Goal: Contribute content: Add original content to the website for others to see

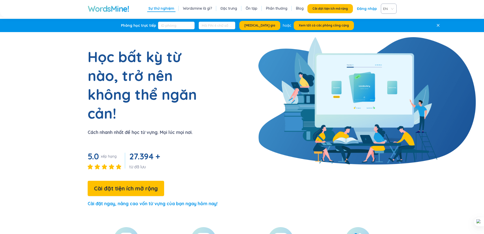
drag, startPoint x: 367, startPoint y: 4, endPoint x: 367, endPoint y: 7, distance: 3.8
click at [367, 4] on div "Sự thử nghiệm Wordsmine là gì? Đặc trưng Ôn tập Phần thưởng Blog Cài đặt tiện í…" at bounding box center [272, 9] width 250 height 10
click at [367, 7] on font "Đăng nhập" at bounding box center [367, 8] width 20 height 5
click at [330, 5] on button "Ứng dụng web" at bounding box center [339, 8] width 32 height 9
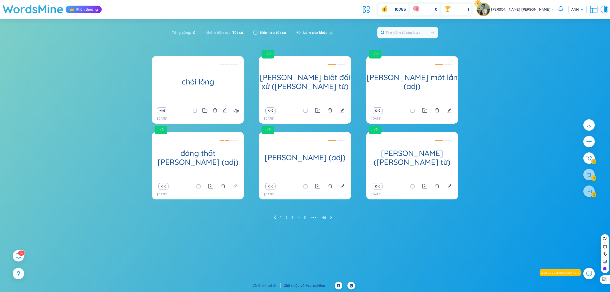
click at [503, 2] on div "10.785 0 1 [PERSON_NAME] [PERSON_NAME] [PERSON_NAME]" at bounding box center [484, 9] width 247 height 15
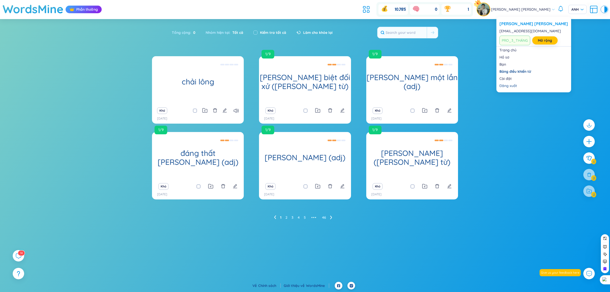
click at [490, 13] on img at bounding box center [483, 9] width 13 height 13
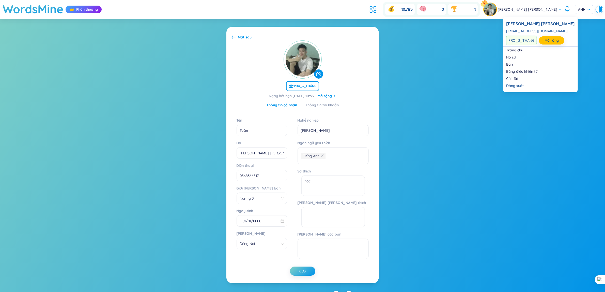
click at [543, 8] on font "[PERSON_NAME] [PERSON_NAME]" at bounding box center [528, 9] width 60 height 5
click at [511, 55] on link "Hồ sơ" at bounding box center [541, 57] width 69 height 5
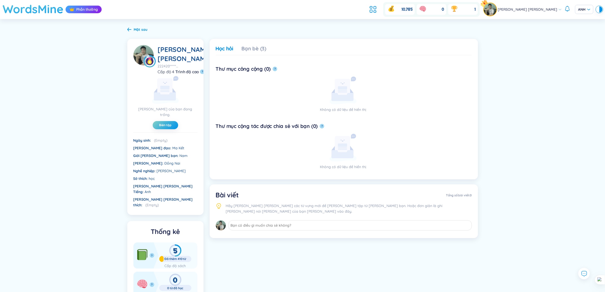
click at [46, 13] on font "WordsMine" at bounding box center [33, 9] width 61 height 14
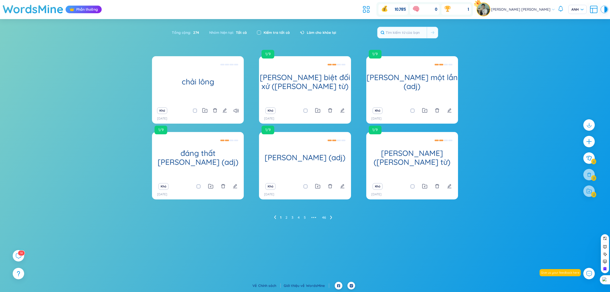
click at [259, 32] on input "checkbox" at bounding box center [259, 33] width 4 height 4
checkbox input "true"
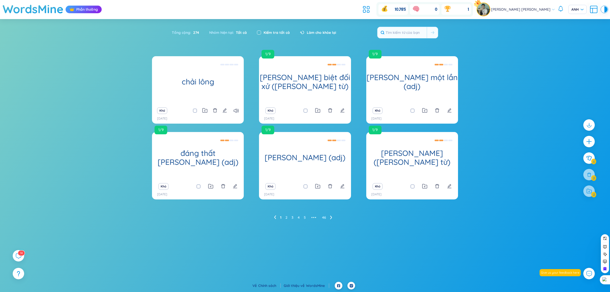
checkbox input "true"
click at [326, 216] on font "46" at bounding box center [324, 217] width 4 height 5
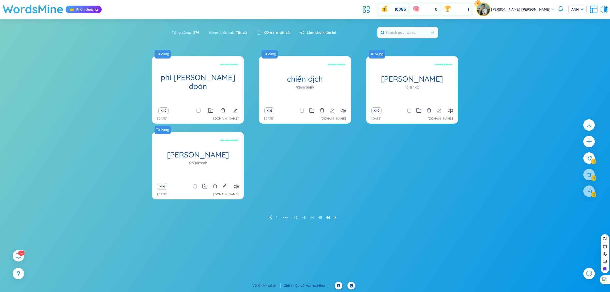
click at [335, 218] on icon at bounding box center [335, 217] width 2 height 4
click at [259, 32] on input "checkbox" at bounding box center [259, 33] width 4 height 4
checkbox input "true"
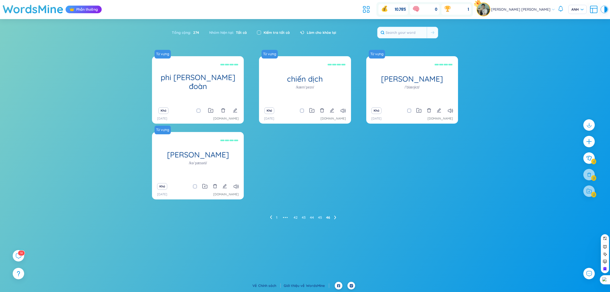
checkbox input "true"
click at [589, 174] on icon at bounding box center [590, 175] width 6 height 6
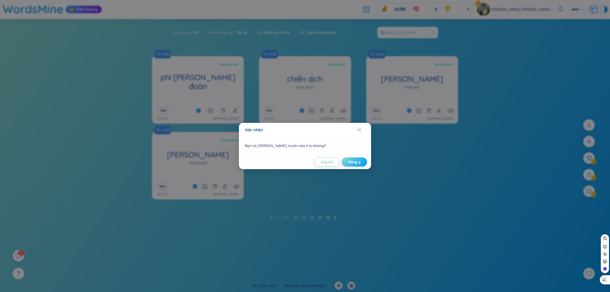
click at [361, 160] on button "Đồng ý" at bounding box center [354, 161] width 25 height 9
checkbox input "false"
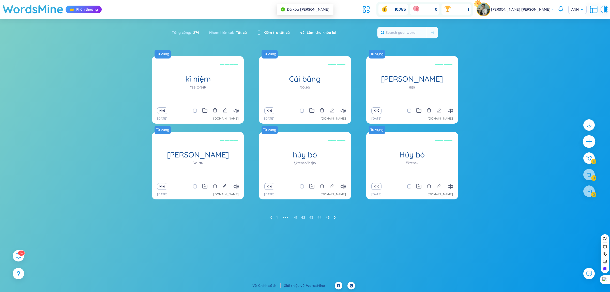
click at [589, 140] on icon "cộng thêm" at bounding box center [589, 142] width 1 height 6
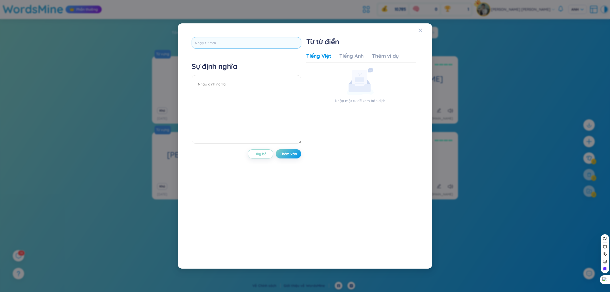
click at [258, 46] on input "text" at bounding box center [247, 42] width 110 height 11
type input "picnic"
click at [257, 97] on textarea at bounding box center [247, 109] width 110 height 69
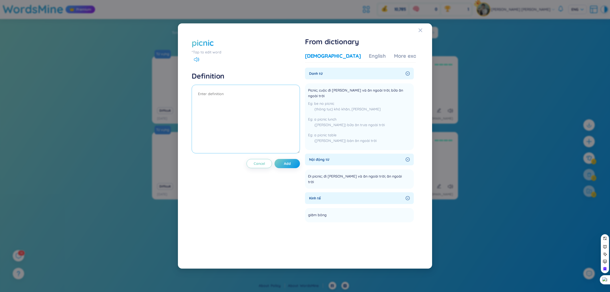
click at [270, 105] on textarea at bounding box center [246, 119] width 108 height 69
click at [345, 51] on div "Vietnamese English More examples [PERSON_NAME] từ Picnic; cuộc đi [PERSON_NAME]…" at bounding box center [360, 152] width 111 height 204
click at [369, 55] on div "English" at bounding box center [377, 55] width 17 height 7
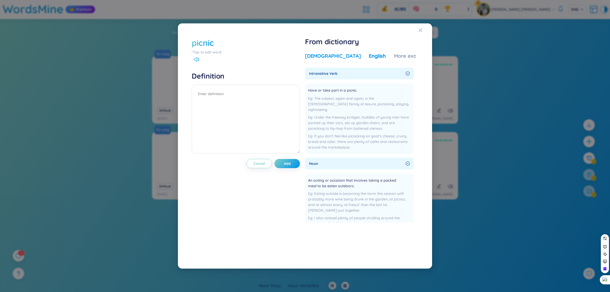
click at [330, 55] on div "[DEMOGRAPHIC_DATA]" at bounding box center [333, 55] width 56 height 7
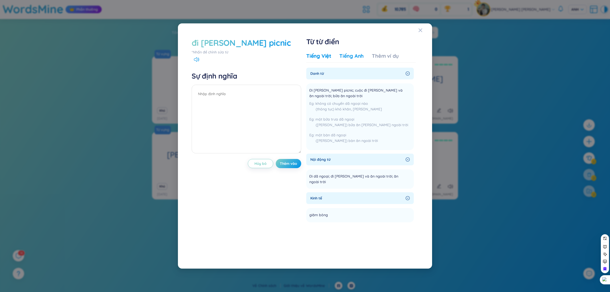
click at [348, 55] on font "Tiếng Anh" at bounding box center [351, 56] width 24 height 6
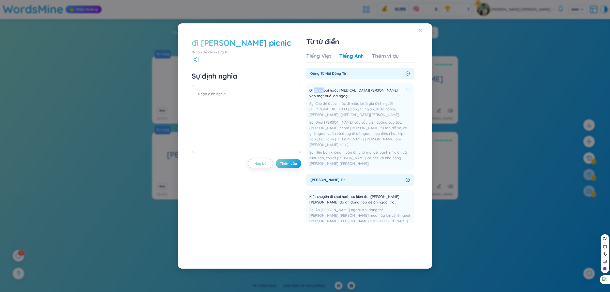
drag, startPoint x: 314, startPoint y: 91, endPoint x: 322, endPoint y: 91, distance: 8.1
click at [322, 91] on font "Đi dã ngoại hoặc [MEDICAL_DATA][PERSON_NAME] vào một buổi dã ngoại." at bounding box center [354, 93] width 90 height 10
click at [242, 99] on textarea at bounding box center [247, 119] width 110 height 69
type textarea "dã ngoại"
click at [283, 162] on font "Thêm vào" at bounding box center [288, 163] width 17 height 5
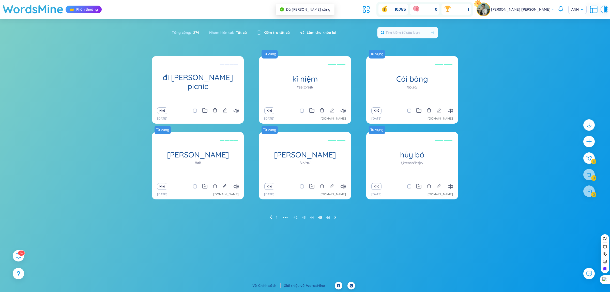
click at [334, 219] on ul "1 ••• 42 43 44 45 46" at bounding box center [305, 217] width 70 height 8
click at [329, 217] on font "46" at bounding box center [328, 217] width 4 height 5
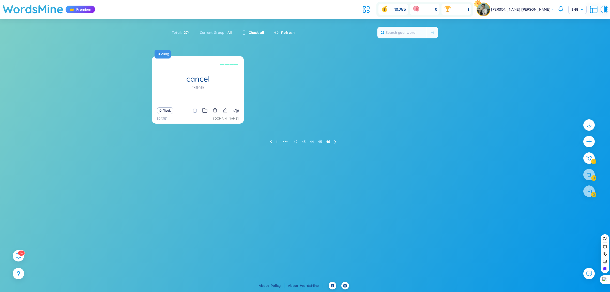
click at [400, 89] on div "Từ vựng cancel /ˈkænsl/ huỷ bỏ Difficult [DATE] [DOMAIN_NAME]" at bounding box center [305, 93] width 306 height 74
click at [381, 97] on div "Từ vựng cancel /ˈkænsl/ huỷ bỏ Difficult [DATE] [DOMAIN_NAME]" at bounding box center [305, 93] width 306 height 74
click at [277, 139] on ul "1 ••• 42 43 44 45 46" at bounding box center [305, 142] width 70 height 8
click at [276, 139] on link "1" at bounding box center [276, 142] width 1 height 8
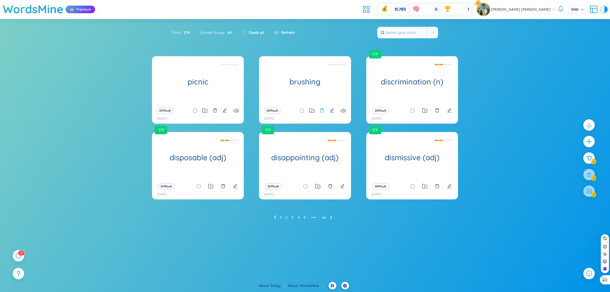
click at [321, 111] on icon "delete" at bounding box center [322, 110] width 4 height 4
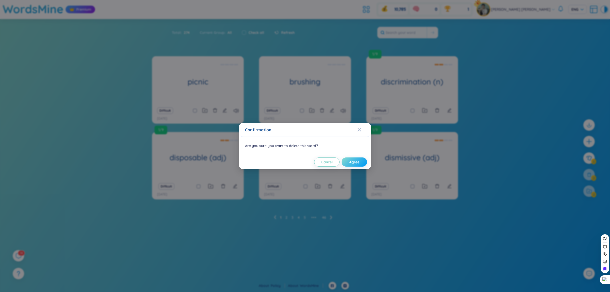
click at [353, 165] on button "Agree" at bounding box center [354, 161] width 25 height 9
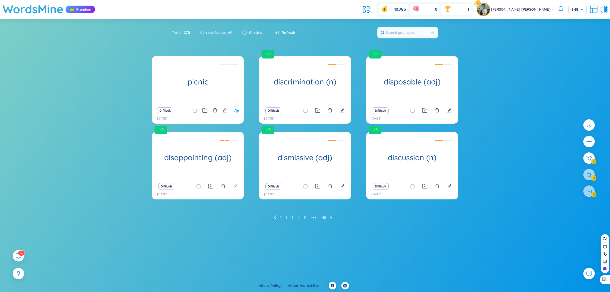
click at [234, 109] on icon at bounding box center [236, 111] width 5 height 4
click at [226, 112] on icon "edit" at bounding box center [225, 110] width 5 height 5
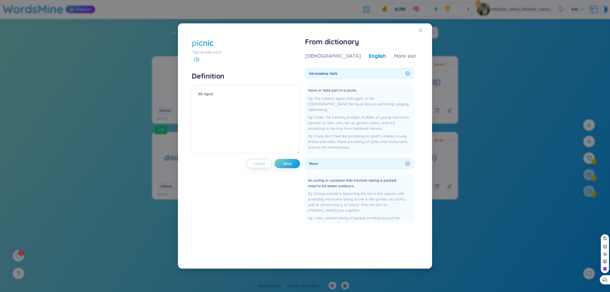
click at [265, 166] on span "Cancel" at bounding box center [259, 163] width 11 height 5
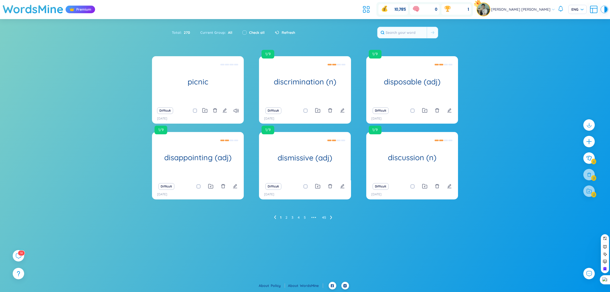
click at [212, 112] on div "Difficult" at bounding box center [198, 110] width 87 height 7
click at [215, 110] on icon "delete" at bounding box center [215, 110] width 5 height 5
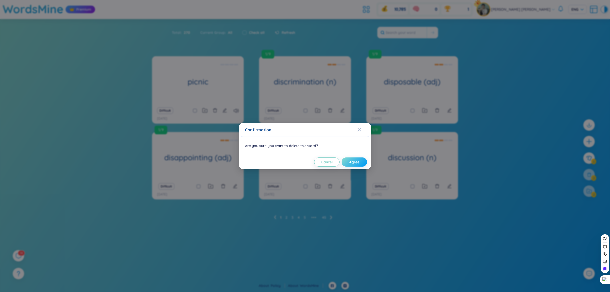
click at [353, 163] on span "Agree" at bounding box center [354, 161] width 10 height 5
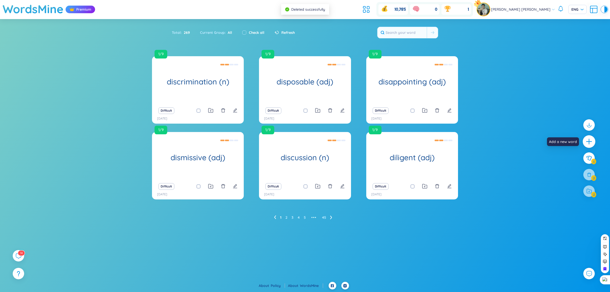
click at [591, 142] on icon "plus" at bounding box center [589, 141] width 7 height 7
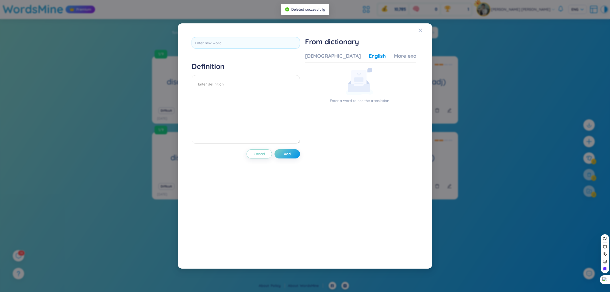
click at [251, 49] on div at bounding box center [246, 44] width 108 height 15
click at [248, 47] on input "text" at bounding box center [246, 42] width 108 height 11
type input "picnic area"
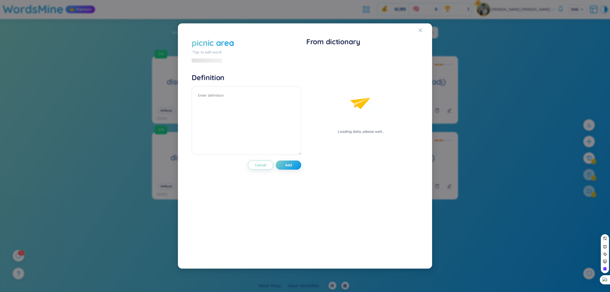
click at [290, 161] on div "picnic area *Tap to edit word Definition Cancel Add" at bounding box center [247, 146] width 110 height 218
click at [277, 101] on textarea at bounding box center [246, 120] width 108 height 69
click at [211, 62] on icon at bounding box center [209, 60] width 3 height 5
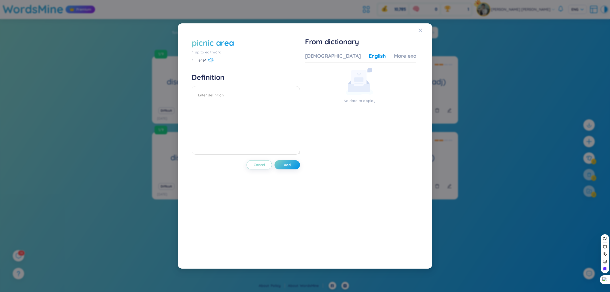
click at [326, 60] on div "Vietnamese English More examples" at bounding box center [368, 57] width 126 height 10
click at [319, 57] on div "[DEMOGRAPHIC_DATA]" at bounding box center [333, 55] width 56 height 7
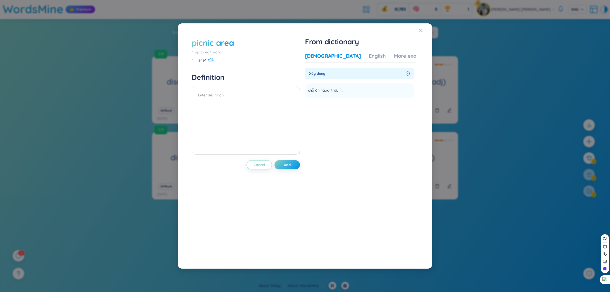
click at [329, 89] on span "chỗ ăn ngoài trời," at bounding box center [323, 90] width 30 height 6
click at [329, 90] on span "chỗ ăn ngoài trời," at bounding box center [323, 90] width 30 height 6
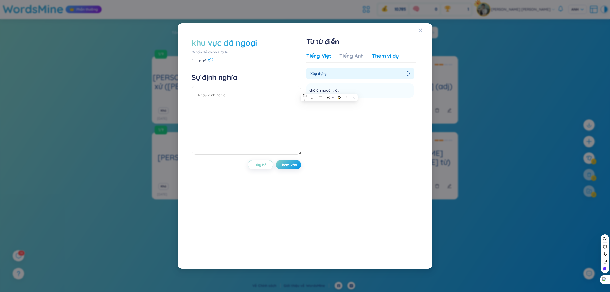
click at [383, 58] on font "Thêm ví dụ" at bounding box center [385, 56] width 27 height 6
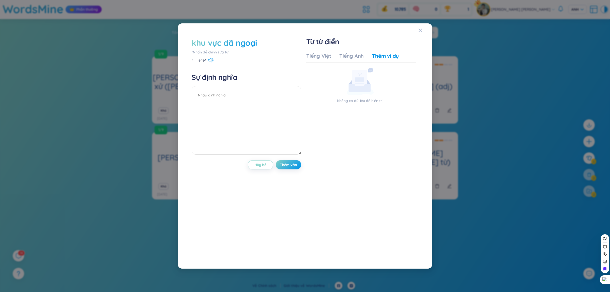
click at [366, 56] on div "Tiếng Việt Tiếng [PERSON_NAME] Thêm ví dụ" at bounding box center [352, 57] width 93 height 10
click at [358, 54] on font "Tiếng Anh" at bounding box center [351, 56] width 24 height 6
click at [319, 55] on font "Tiếng Việt" at bounding box center [318, 56] width 25 height 6
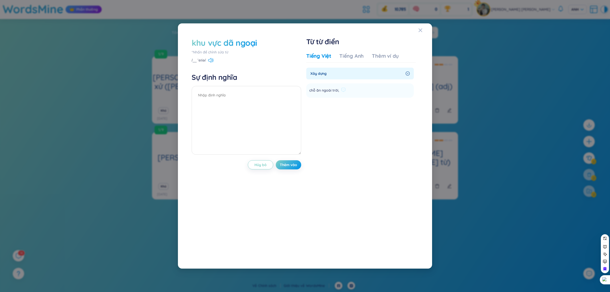
click at [337, 87] on div "chỗ ăn ngoài trời," at bounding box center [327, 90] width 36 height 8
click at [334, 81] on div at bounding box center [334, 81] width 0 height 0
click at [337, 87] on div "chỗ ăn ngoài trời," at bounding box center [327, 90] width 36 height 8
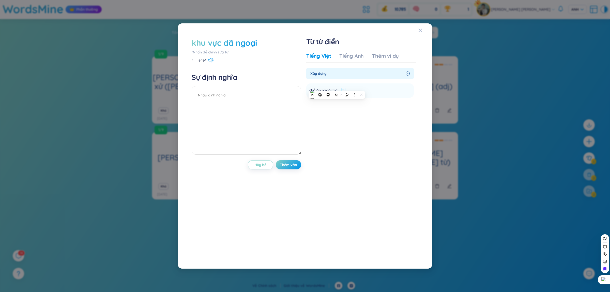
click at [317, 88] on font "chỗ ăn ngoài trời," at bounding box center [324, 90] width 30 height 5
click at [311, 88] on font "chỗ ăn ngoài trời," at bounding box center [324, 90] width 30 height 5
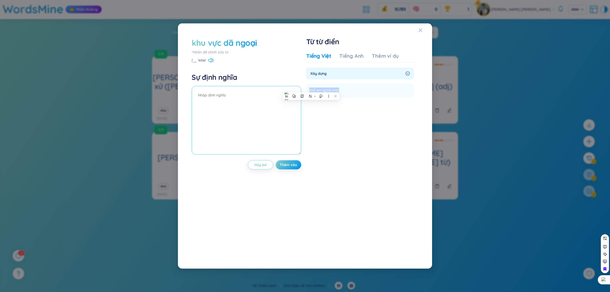
copy font "chỗ ăn ngoài trời,"
click at [239, 102] on textarea at bounding box center [247, 120] width 110 height 69
paste textarea "chỗ ăn ngoài trời,"
type textarea "chỗ ăn ngoài trời,"
click at [291, 162] on button "Thêm vào" at bounding box center [288, 164] width 25 height 9
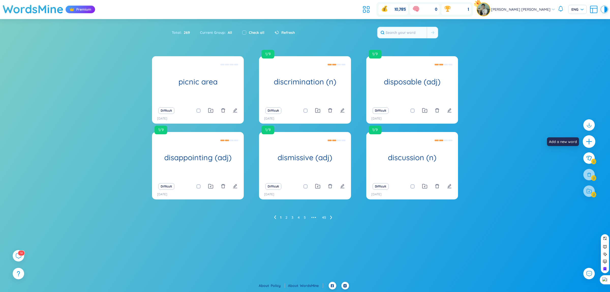
click at [586, 145] on div at bounding box center [589, 141] width 13 height 13
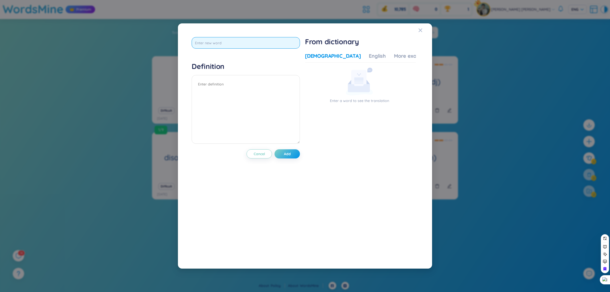
click at [276, 40] on input "text" at bounding box center [246, 42] width 108 height 11
type input "ư"
type input "waiting in line"
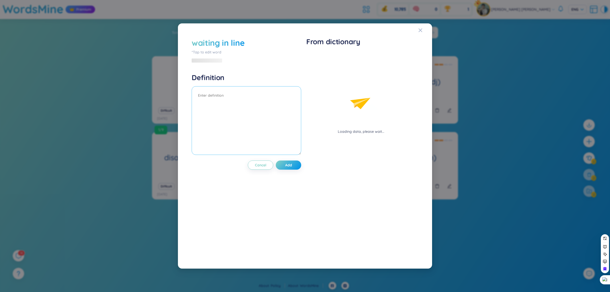
click at [255, 103] on textarea at bounding box center [247, 120] width 110 height 69
type textarea "d"
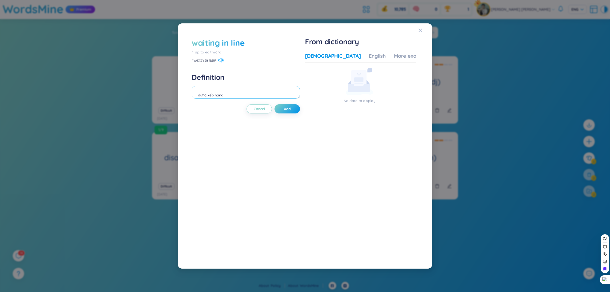
type textarea "đứng xếp hàng"
click at [221, 61] on icon at bounding box center [219, 60] width 3 height 5
click at [294, 107] on button "Add" at bounding box center [287, 108] width 25 height 9
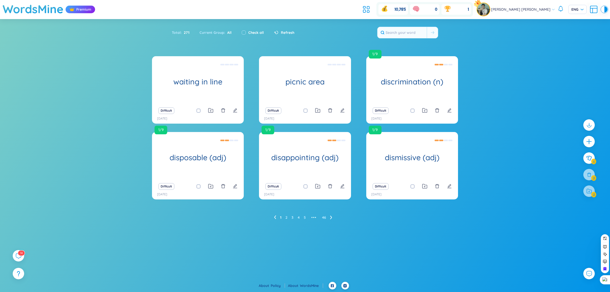
drag, startPoint x: 587, startPoint y: 124, endPoint x: 578, endPoint y: 178, distance: 54.6
click at [580, 182] on section "Sort Alphabet Ascending Alphabet Descending Time-based Ascending Time-based Des…" at bounding box center [305, 125] width 610 height 213
click at [587, 139] on icon "plus" at bounding box center [589, 141] width 7 height 7
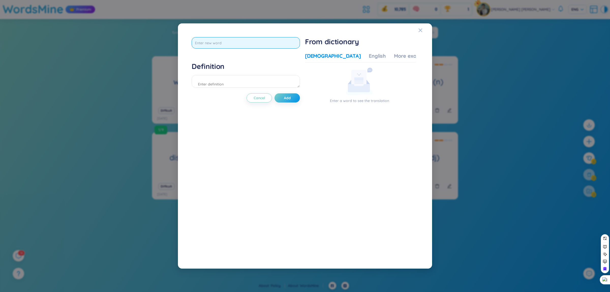
click at [247, 45] on input "text" at bounding box center [246, 42] width 108 height 11
type input "food truck"
click at [246, 83] on div "Definition" at bounding box center [246, 75] width 108 height 27
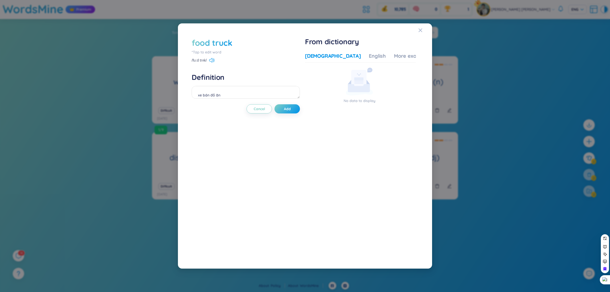
click at [335, 56] on div "Vietnamese English More examples" at bounding box center [368, 57] width 126 height 10
click at [369, 55] on div "English" at bounding box center [377, 55] width 17 height 7
click at [335, 57] on div "Vietnamese English More examples" at bounding box center [368, 57] width 126 height 10
click at [205, 97] on textarea "xe bán đồ ăn" at bounding box center [246, 92] width 108 height 13
click at [203, 97] on textarea "xe bán đồ ăn" at bounding box center [246, 92] width 108 height 13
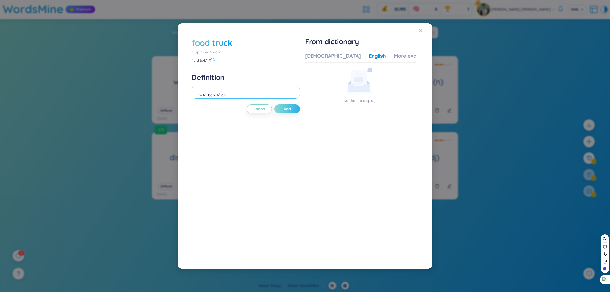
type textarea "xe tải bán đồ ăn"
click at [289, 111] on span "Add" at bounding box center [287, 108] width 7 height 5
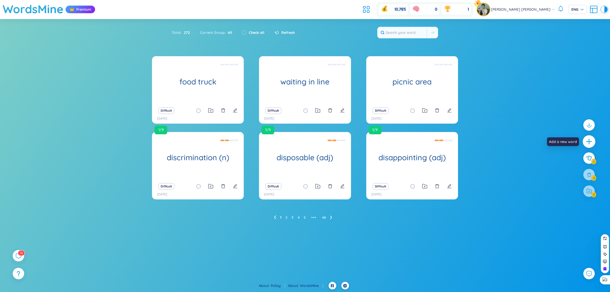
click at [591, 144] on icon "plus" at bounding box center [589, 141] width 7 height 7
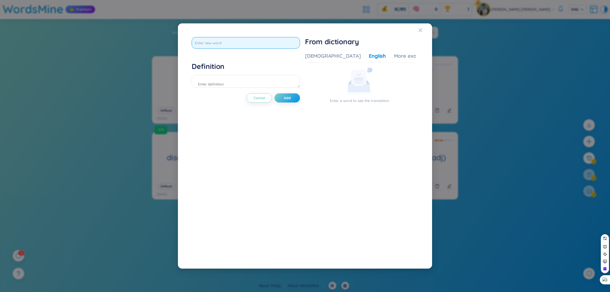
click at [273, 42] on input "text" at bounding box center [246, 42] width 108 height 11
type input "ư"
type input "wiping off"
click at [252, 82] on div "Definition" at bounding box center [246, 75] width 108 height 27
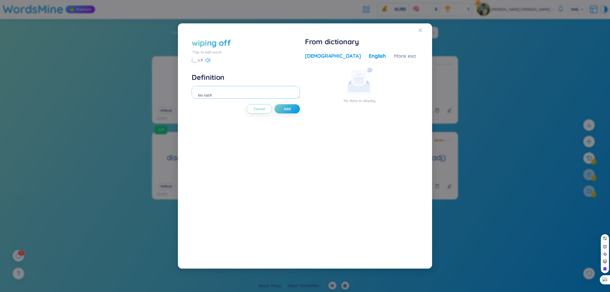
type textarea "lau sạch"
click at [327, 52] on div "[DEMOGRAPHIC_DATA]" at bounding box center [333, 55] width 56 height 7
click at [296, 110] on button "Add" at bounding box center [287, 108] width 25 height 9
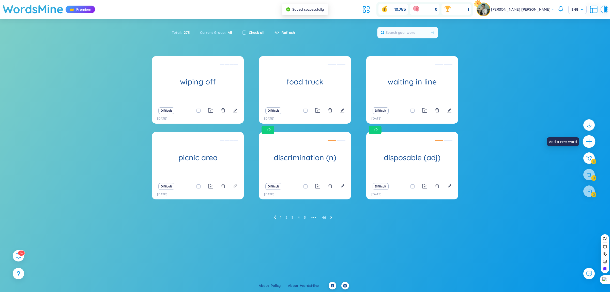
click at [590, 142] on icon "plus" at bounding box center [589, 141] width 6 height 1
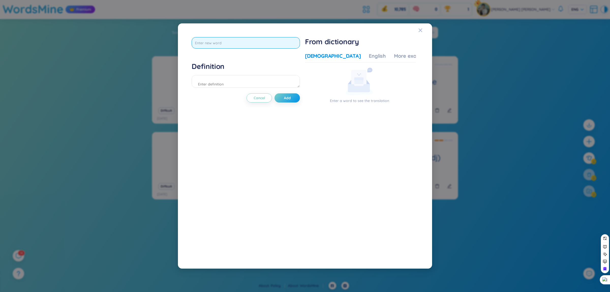
click at [231, 42] on input "text" at bounding box center [246, 42] width 108 height 11
type input "bench"
click at [234, 94] on div "bench Definition Cancel Add" at bounding box center [246, 146] width 108 height 218
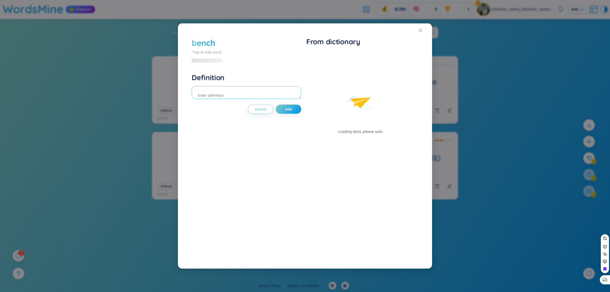
click at [233, 94] on textarea at bounding box center [247, 92] width 110 height 13
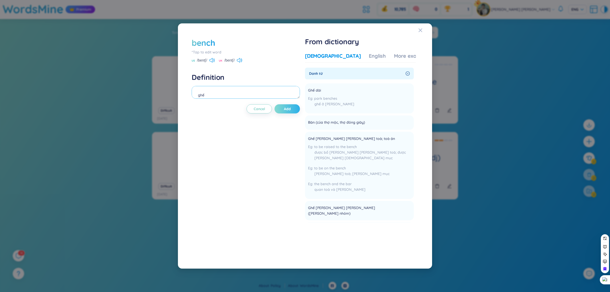
type textarea "ghế"
click at [278, 106] on button "Add" at bounding box center [287, 108] width 25 height 9
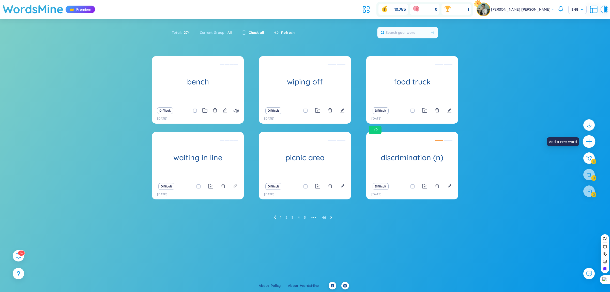
click at [591, 138] on div at bounding box center [589, 141] width 13 height 13
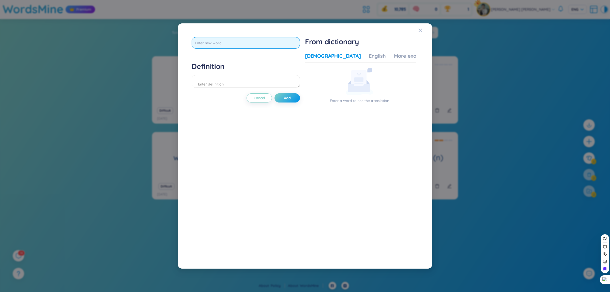
click at [264, 46] on input "text" at bounding box center [246, 42] width 108 height 11
type input "throwing away"
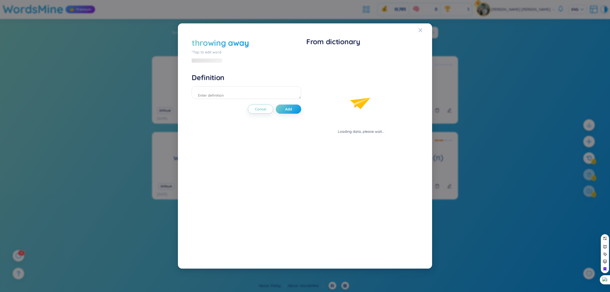
click at [266, 92] on div "throwing away *Tap to edit word Definition Cancel Add" at bounding box center [247, 146] width 110 height 218
click at [267, 95] on textarea at bounding box center [247, 92] width 110 height 13
type textarea "c"
click at [289, 111] on span "Add" at bounding box center [287, 108] width 7 height 5
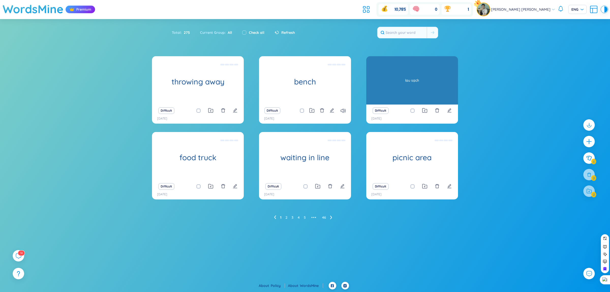
click at [401, 86] on h1 "wiping off" at bounding box center [412, 81] width 92 height 9
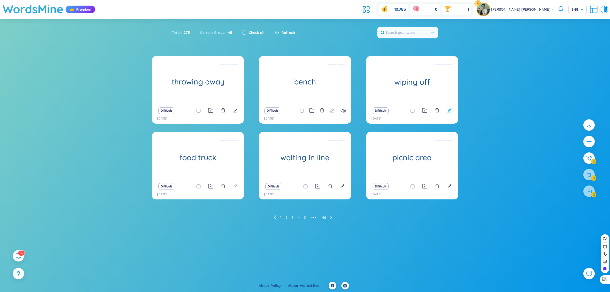
click at [451, 111] on icon "edit" at bounding box center [449, 110] width 5 height 5
type textarea "lau sạch"
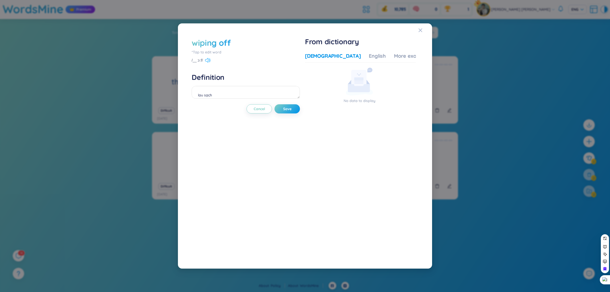
click at [205, 58] on icon at bounding box center [207, 60] width 5 height 5
click at [206, 58] on icon at bounding box center [207, 60] width 5 height 5
click at [350, 52] on div "Vietnamese English More examples No data to display" at bounding box center [360, 152] width 111 height 204
click at [369, 55] on div "English" at bounding box center [377, 55] width 17 height 7
click at [419, 32] on div "Close" at bounding box center [421, 30] width 4 height 14
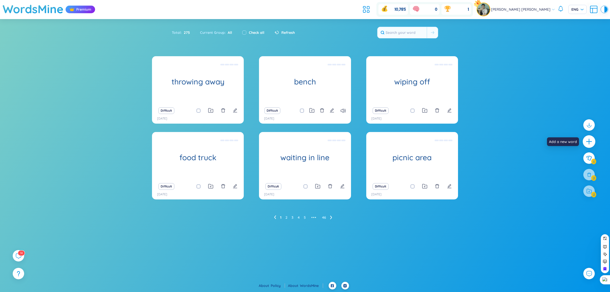
click at [587, 146] on div at bounding box center [589, 141] width 13 height 13
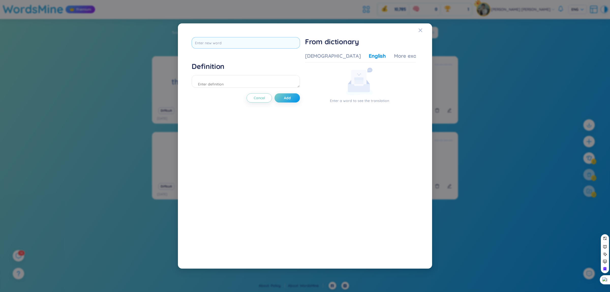
drag, startPoint x: 282, startPoint y: 49, endPoint x: 276, endPoint y: 47, distance: 6.4
click at [281, 49] on div at bounding box center [246, 44] width 108 height 15
click at [275, 46] on input "text" at bounding box center [246, 42] width 108 height 11
type input "plate"
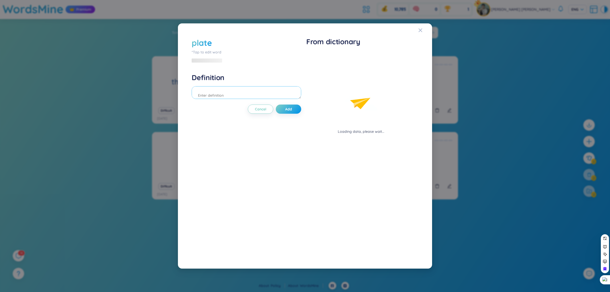
click at [274, 81] on div "Definition" at bounding box center [247, 86] width 110 height 27
type textarea "d"
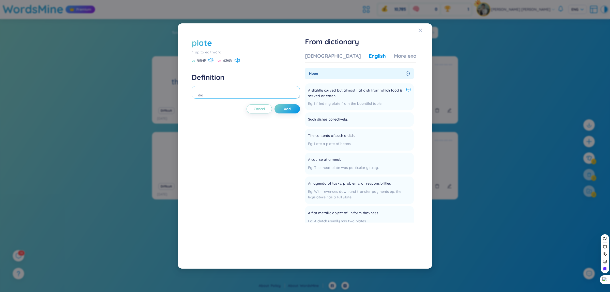
type textarea "đĩa"
click at [408, 92] on icon at bounding box center [409, 90] width 4 height 4
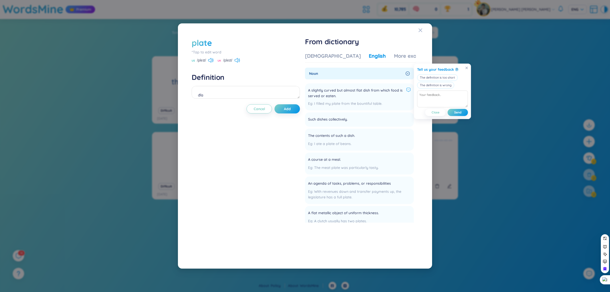
click at [408, 92] on icon at bounding box center [409, 90] width 4 height 4
click at [317, 58] on div "[DEMOGRAPHIC_DATA]" at bounding box center [333, 55] width 56 height 7
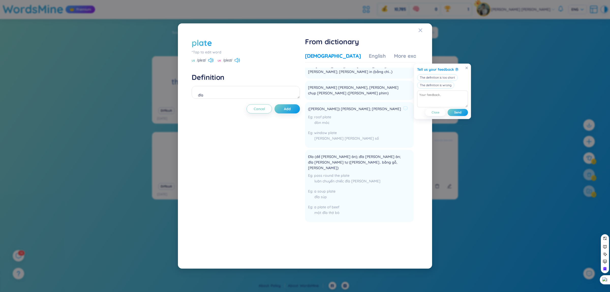
scroll to position [191, 0]
click at [288, 102] on div "plate *Tap to edit word US /pleɪt/ [GEOGRAPHIC_DATA] /pleɪt/ Definition đĩa Can…" at bounding box center [246, 146] width 108 height 218
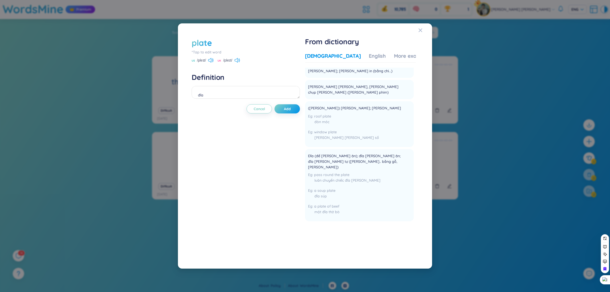
click at [288, 104] on div "plate *Tap to edit word US /pleɪt/ [GEOGRAPHIC_DATA] /pleɪt/ Definition đĩa Can…" at bounding box center [246, 146] width 108 height 218
click at [288, 110] on span "Add" at bounding box center [287, 108] width 7 height 5
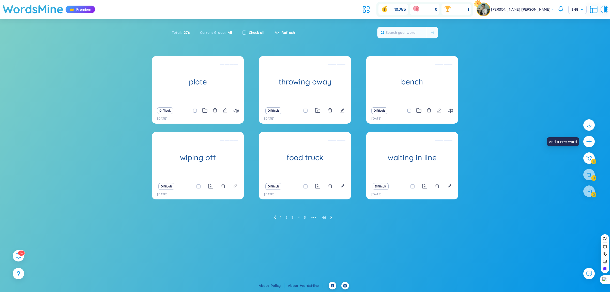
click at [589, 139] on icon "plus" at bounding box center [589, 141] width 6 height 6
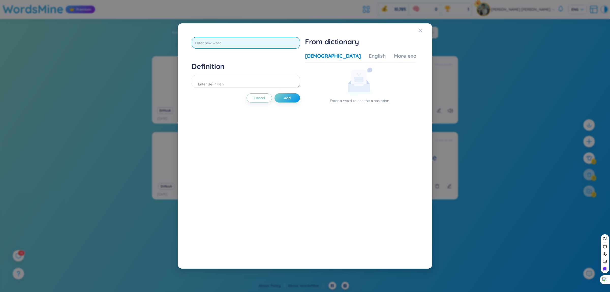
click at [275, 39] on input "text" at bounding box center [246, 42] width 108 height 11
type input "brushing snow"
click at [275, 84] on div "Definition" at bounding box center [246, 75] width 108 height 27
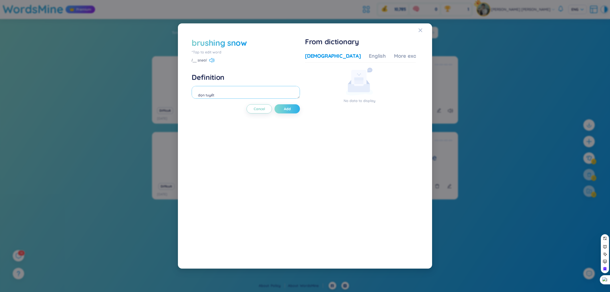
type textarea "dọn tuyết"
click at [290, 107] on span "Add" at bounding box center [287, 108] width 7 height 5
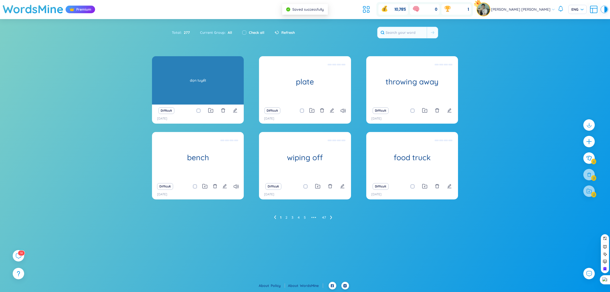
click at [204, 78] on div "dọn tuyết" at bounding box center [198, 80] width 87 height 46
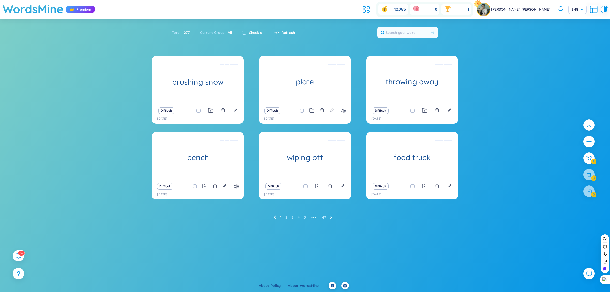
click at [239, 111] on div "Difficult" at bounding box center [198, 110] width 87 height 7
click at [237, 111] on icon "edit" at bounding box center [235, 110] width 5 height 5
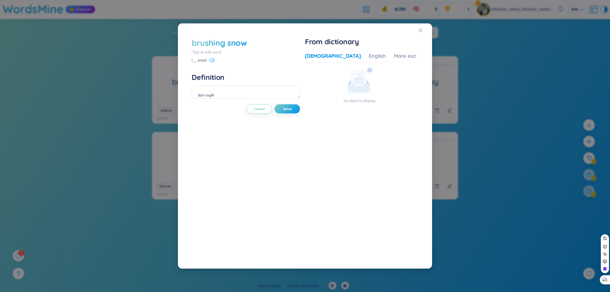
click at [212, 60] on icon at bounding box center [211, 60] width 5 height 5
click at [213, 60] on icon at bounding box center [213, 60] width 1 height 3
click at [77, 87] on div "brushing snow *Tap to edit word /__ snəʊ/ Definition [PERSON_NAME] Cancel Save …" at bounding box center [305, 146] width 610 height 292
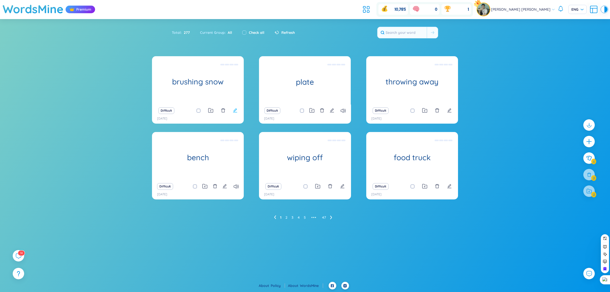
click at [234, 111] on icon "edit" at bounding box center [235, 110] width 4 height 4
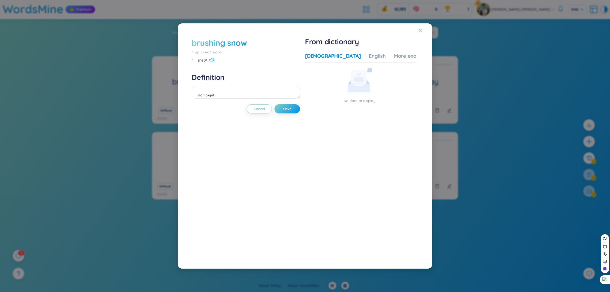
click at [209, 60] on icon at bounding box center [211, 60] width 5 height 5
click at [298, 119] on div "brushing snow *Tap to edit word /__ snəʊ/ Definition [PERSON_NAME] Cancel Save" at bounding box center [246, 146] width 108 height 218
click at [292, 112] on button "Save" at bounding box center [287, 108] width 25 height 9
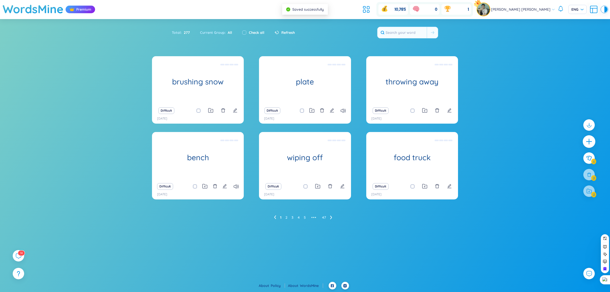
click at [589, 143] on icon "plus" at bounding box center [589, 142] width 1 height 6
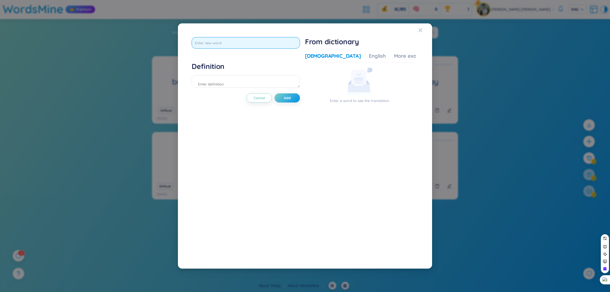
click at [280, 41] on input "text" at bounding box center [246, 42] width 108 height 11
type input "from a walkway"
click at [261, 84] on div "Definition" at bounding box center [246, 75] width 108 height 27
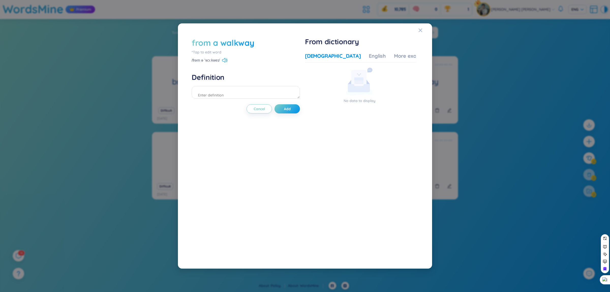
drag, startPoint x: 227, startPoint y: 100, endPoint x: 221, endPoint y: 98, distance: 6.4
click at [227, 100] on div at bounding box center [246, 93] width 108 height 14
click at [221, 97] on textarea at bounding box center [246, 92] width 108 height 13
type textarea "khỏi một lối đi"
click at [289, 106] on button "Add" at bounding box center [287, 108] width 25 height 9
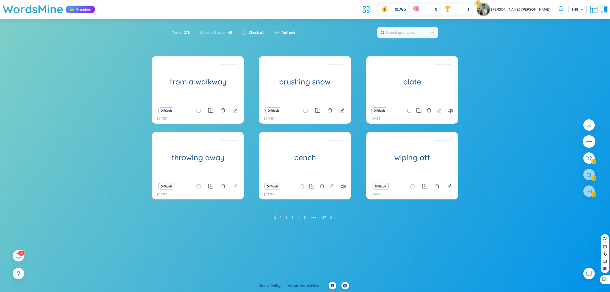
click at [590, 139] on icon "plus" at bounding box center [589, 141] width 7 height 7
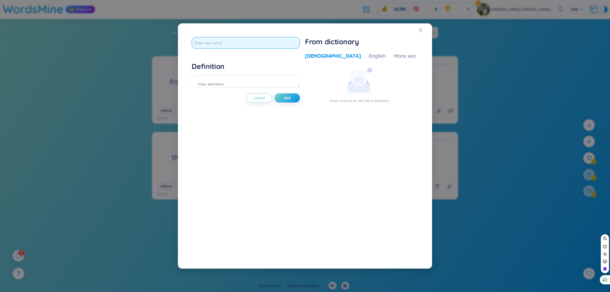
click at [266, 41] on input "text" at bounding box center [246, 42] width 108 height 11
type input "shoveling"
click at [262, 76] on div "Definition" at bounding box center [246, 75] width 108 height 27
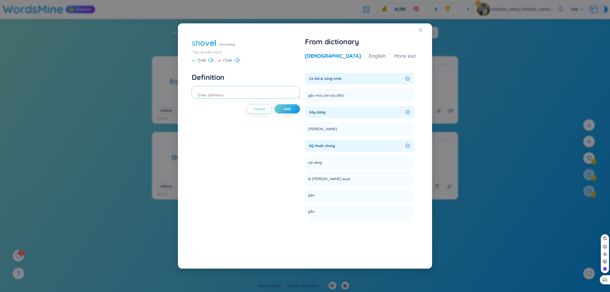
scroll to position [159, 0]
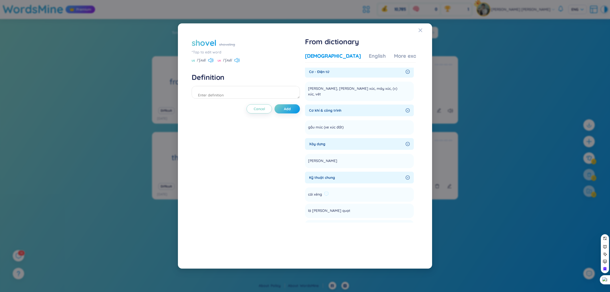
click at [325, 191] on div "cái xẻng" at bounding box center [318, 194] width 21 height 6
click at [316, 191] on span "cái xẻng" at bounding box center [315, 194] width 14 height 6
click at [316, 172] on div "Kỹ thuật chung" at bounding box center [359, 178] width 109 height 12
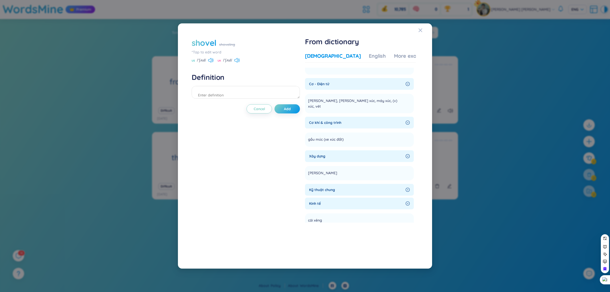
click at [320, 187] on span "Kỹ thuật chung" at bounding box center [356, 190] width 95 height 6
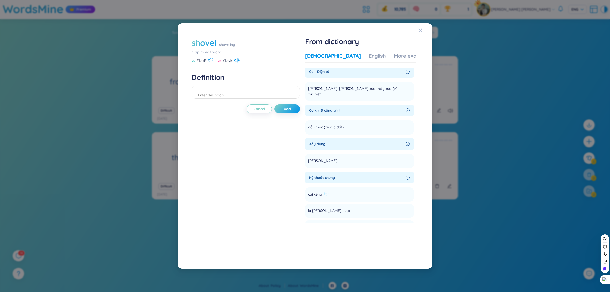
click at [312, 191] on li "[PERSON_NAME] Add" at bounding box center [359, 194] width 109 height 14
click at [217, 96] on textarea at bounding box center [246, 92] width 108 height 13
type textarea "cái xẻng"
click at [284, 108] on button "Add" at bounding box center [287, 108] width 25 height 9
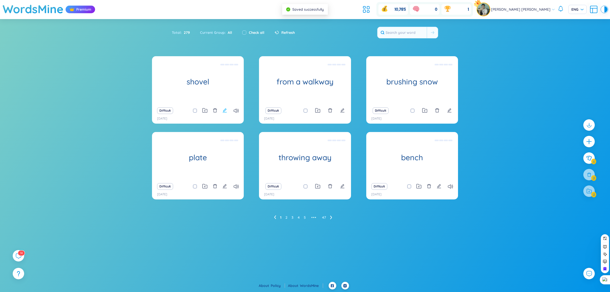
click at [225, 112] on icon "edit" at bounding box center [225, 110] width 4 height 4
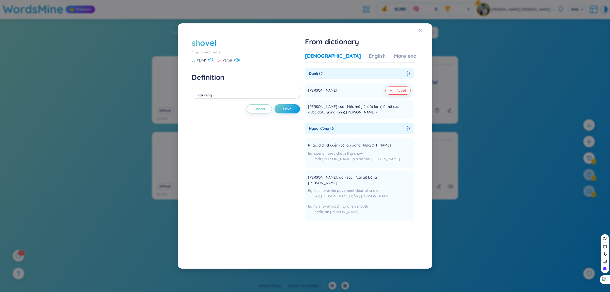
click at [219, 44] on div "shovel" at bounding box center [246, 42] width 108 height 11
click at [421, 32] on div "Close" at bounding box center [421, 30] width 4 height 14
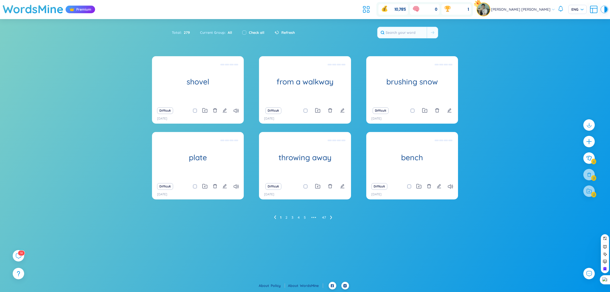
click at [233, 111] on div "Difficult" at bounding box center [198, 110] width 87 height 7
click at [234, 111] on icon at bounding box center [236, 111] width 5 height 4
